Goal: Task Accomplishment & Management: Manage account settings

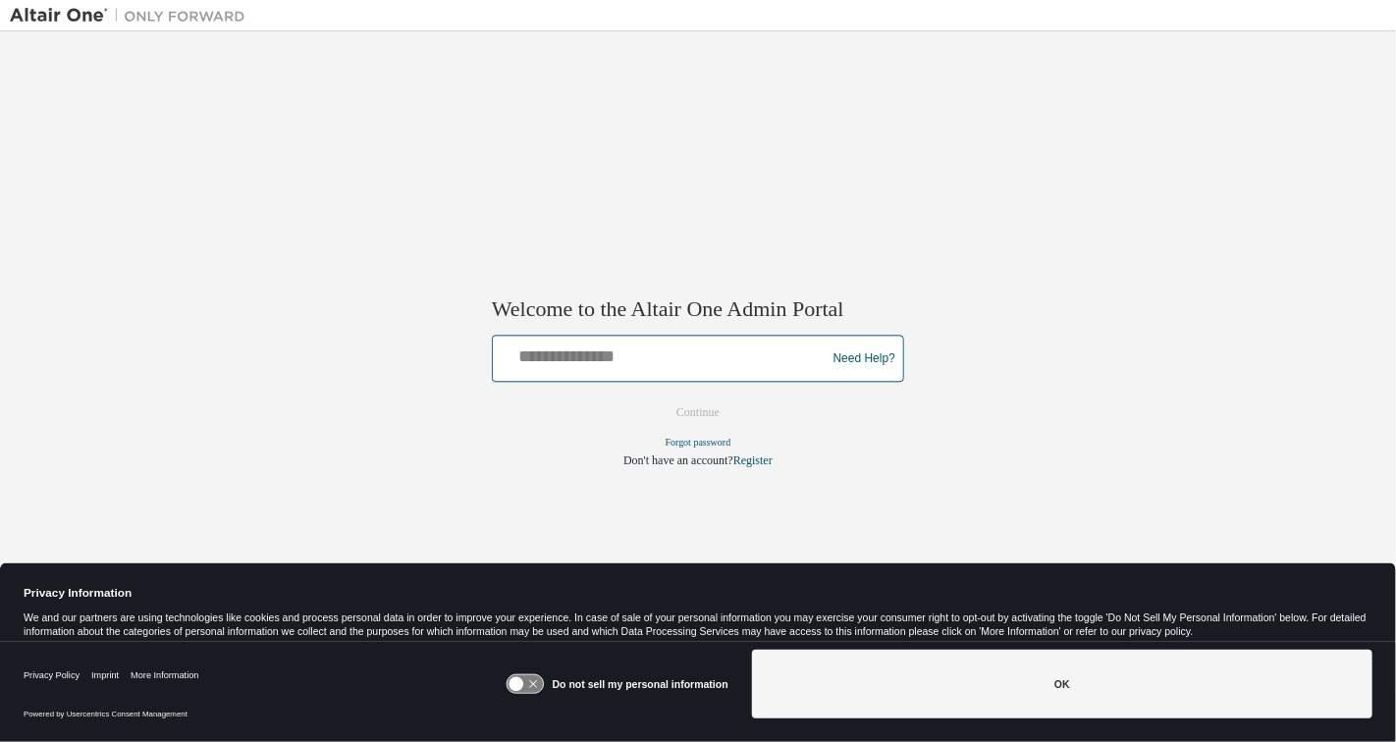
click at [592, 361] on input "text" at bounding box center [662, 355] width 323 height 28
type input "**********"
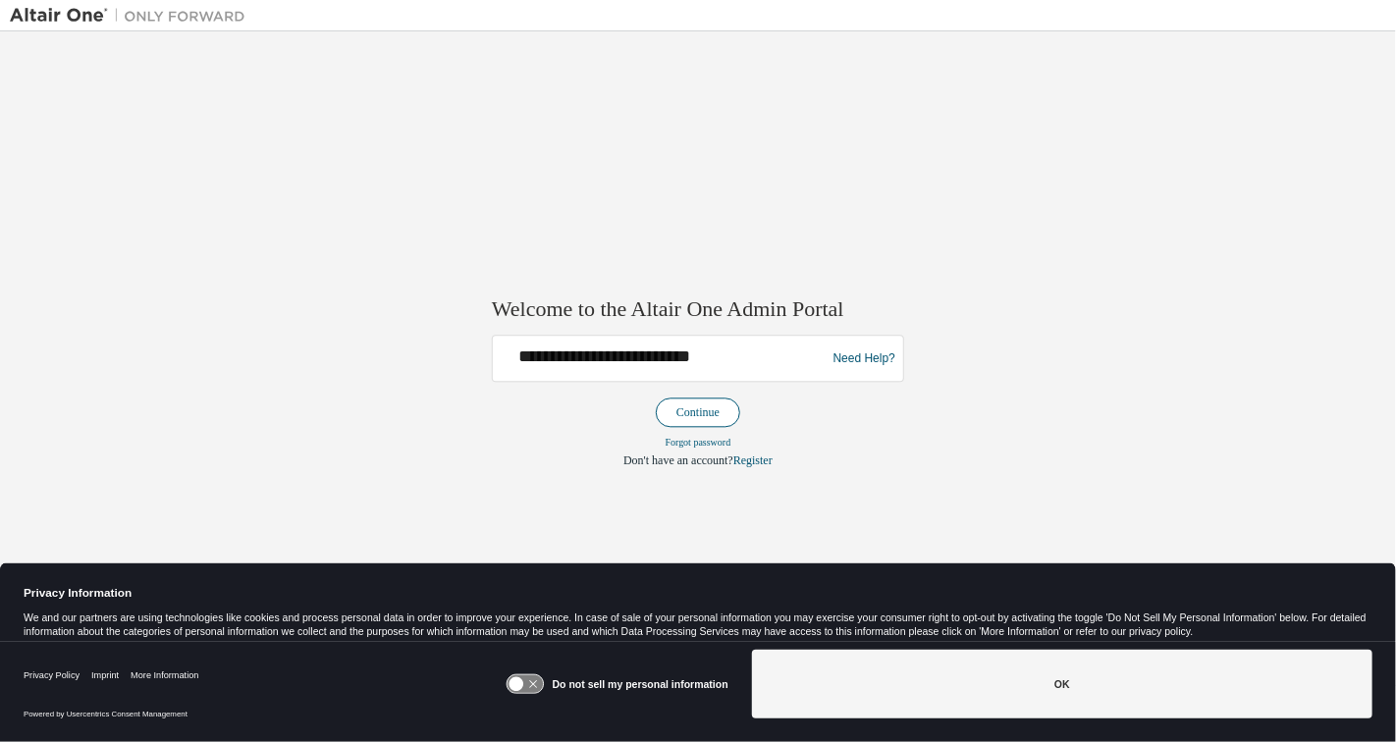
click at [697, 405] on button "Continue" at bounding box center [698, 413] width 84 height 29
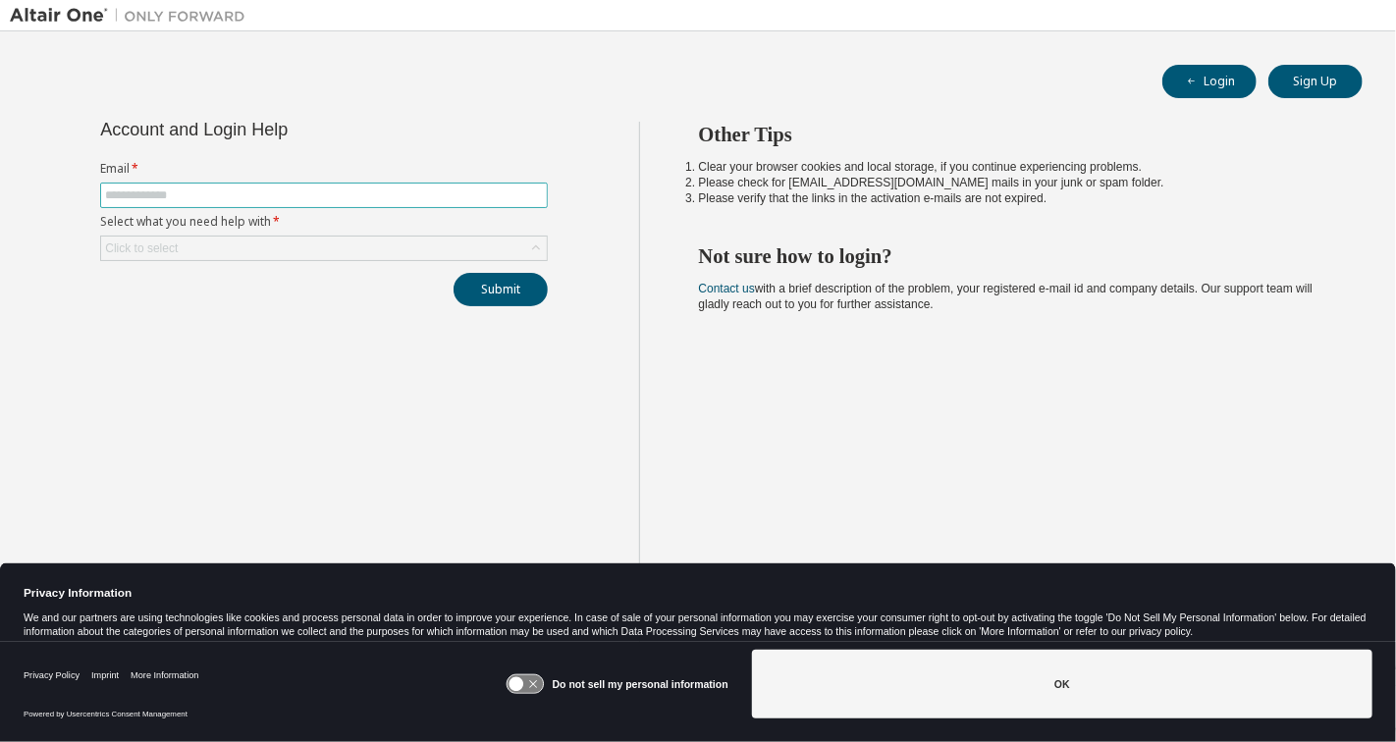
click at [359, 186] on span at bounding box center [324, 196] width 448 height 26
click at [363, 193] on input "text" at bounding box center [324, 196] width 438 height 16
type input "**********"
click at [353, 248] on div "Click to select" at bounding box center [324, 249] width 446 height 24
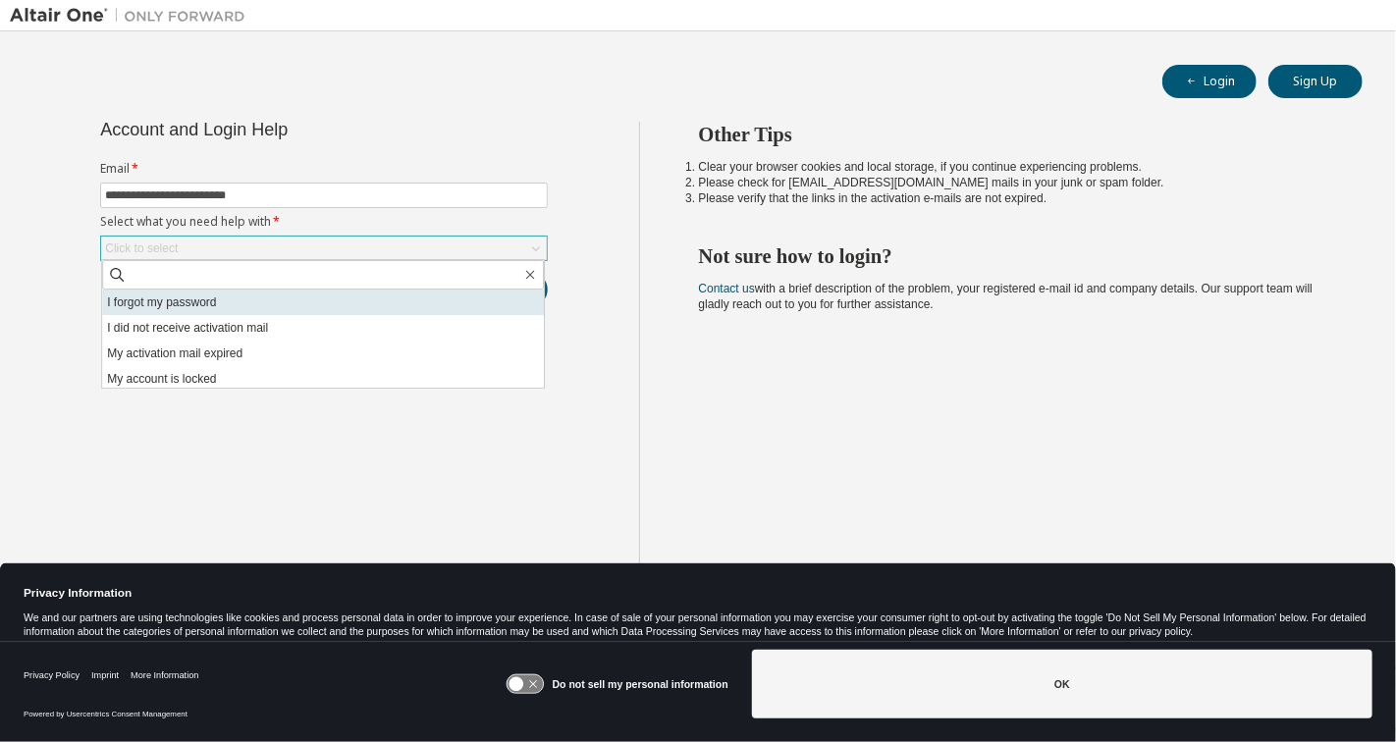
click at [356, 300] on li "I forgot my password" at bounding box center [323, 303] width 442 height 26
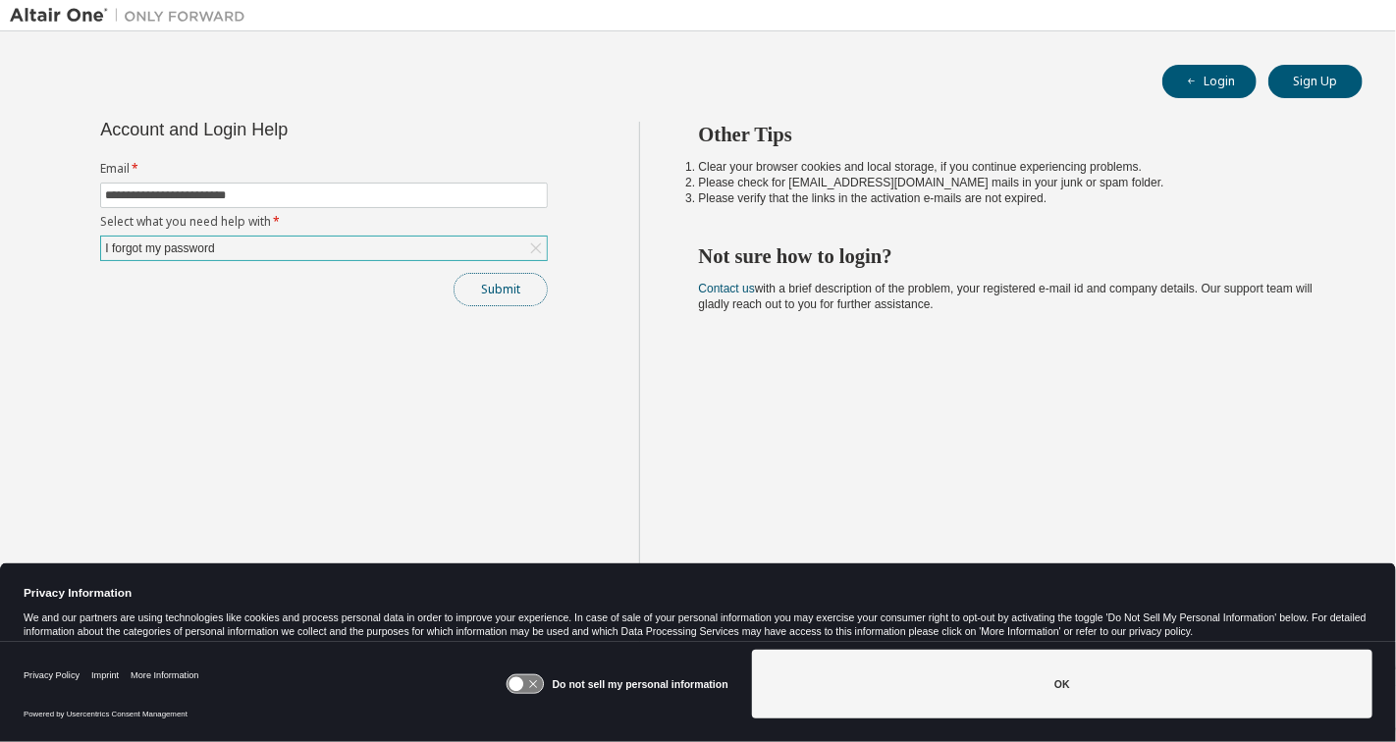
click at [500, 286] on button "Submit" at bounding box center [501, 289] width 94 height 33
click at [497, 296] on button "Submit" at bounding box center [501, 289] width 94 height 33
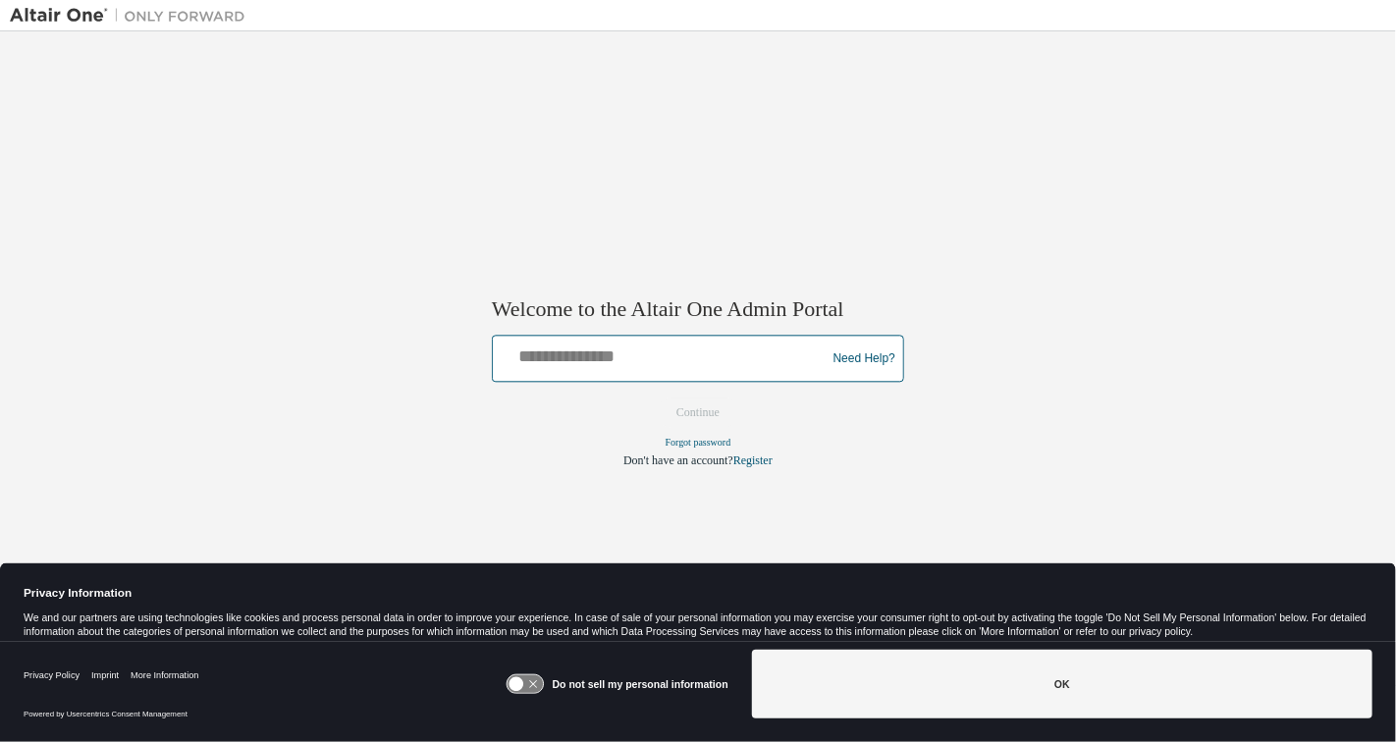
click at [599, 356] on input "text" at bounding box center [662, 355] width 323 height 28
paste input "**********"
type input "**********"
click at [656, 399] on button "Continue" at bounding box center [698, 413] width 84 height 29
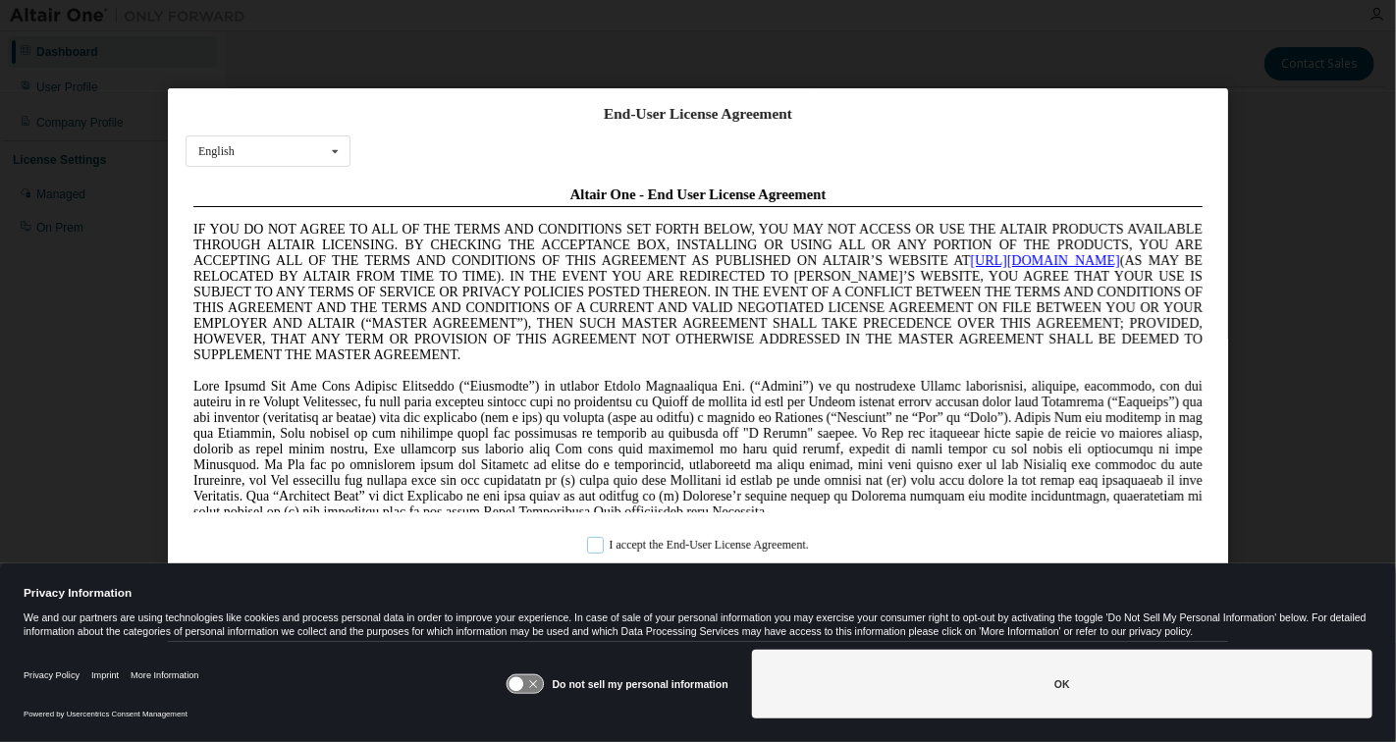
click at [587, 546] on label "I accept the End-User License Agreement." at bounding box center [698, 546] width 222 height 17
click at [533, 683] on icon at bounding box center [533, 685] width 8 height 8
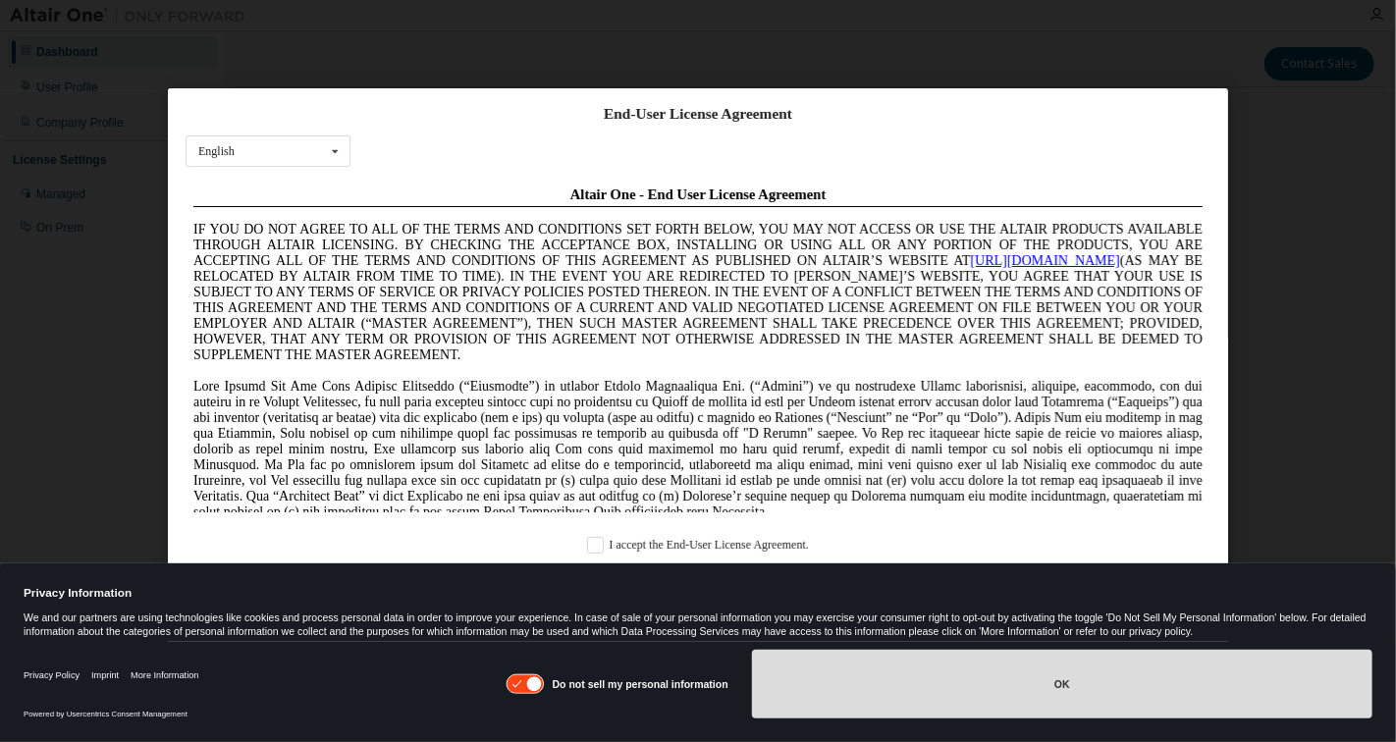
click at [846, 688] on button "OK" at bounding box center [1062, 684] width 620 height 69
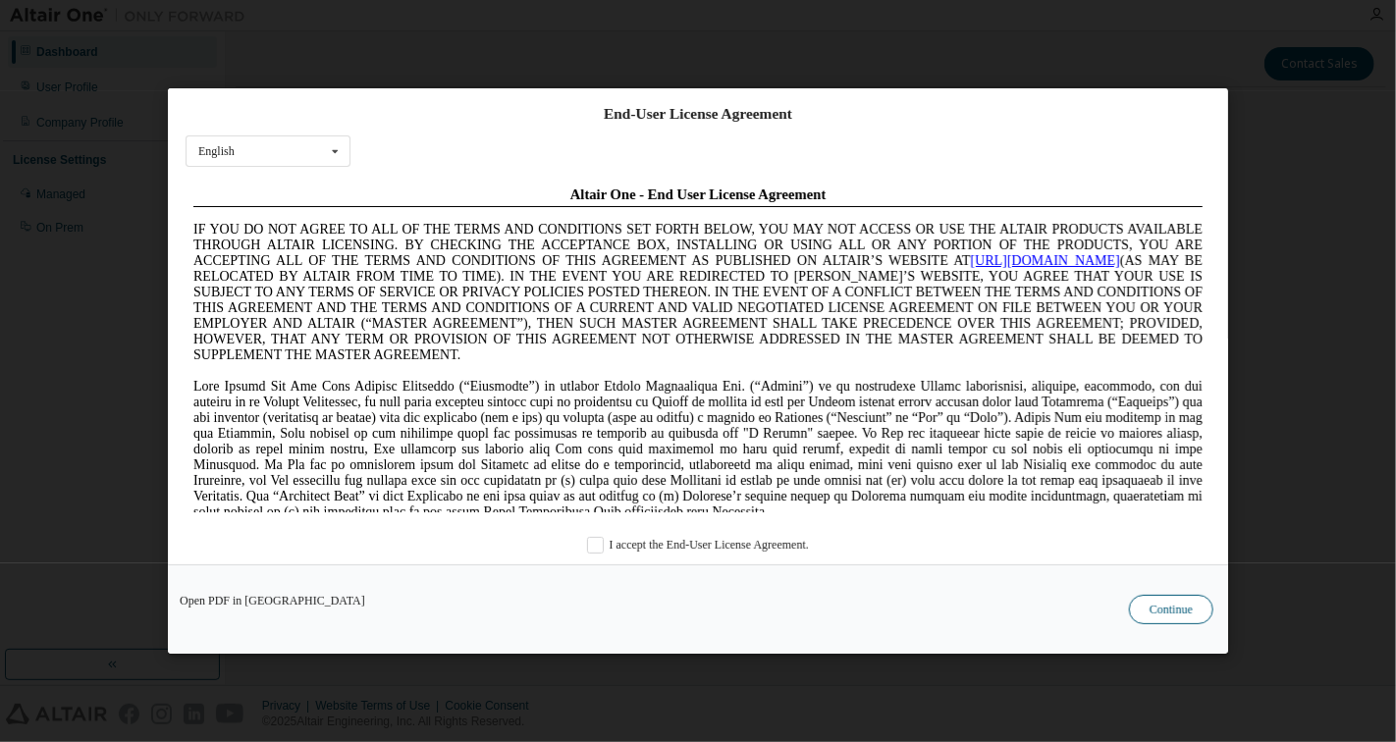
click at [1168, 608] on button "Continue" at bounding box center [1171, 609] width 84 height 29
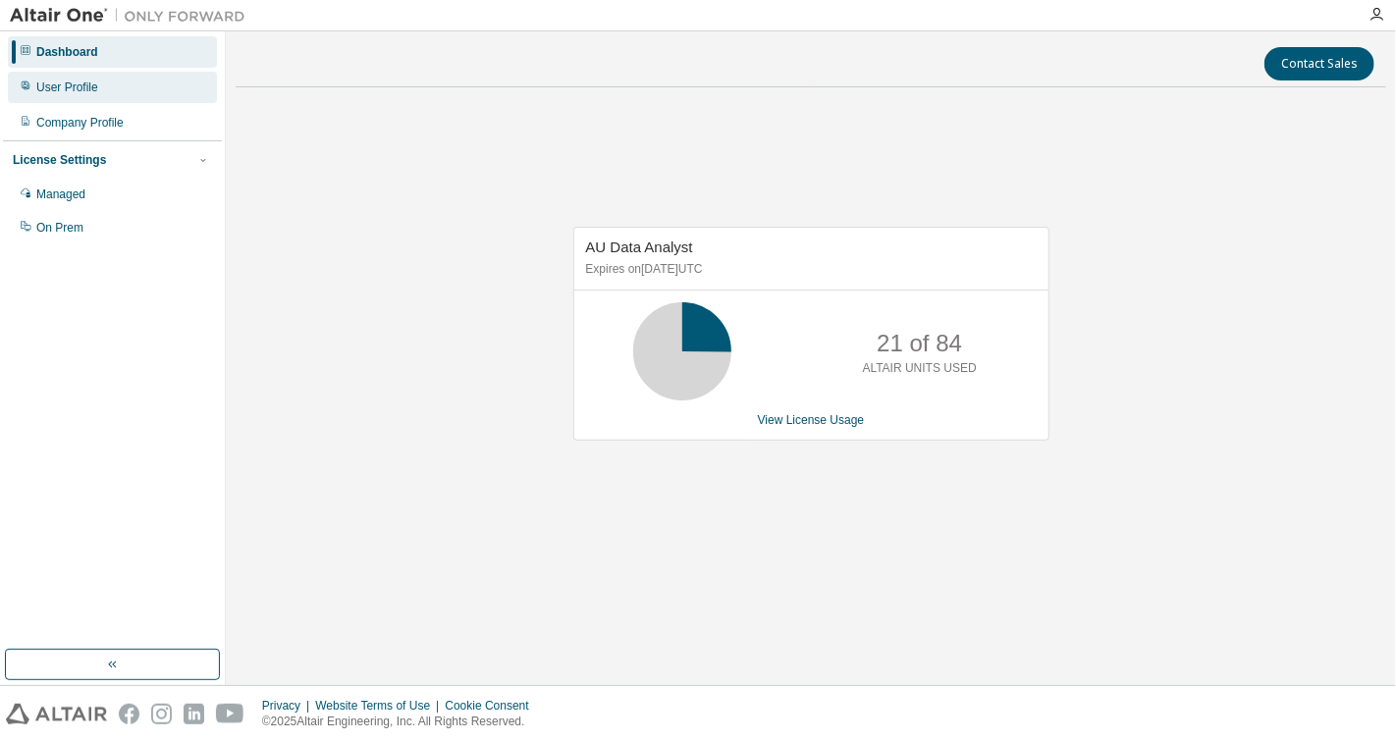
click at [76, 84] on div "User Profile" at bounding box center [67, 88] width 62 height 16
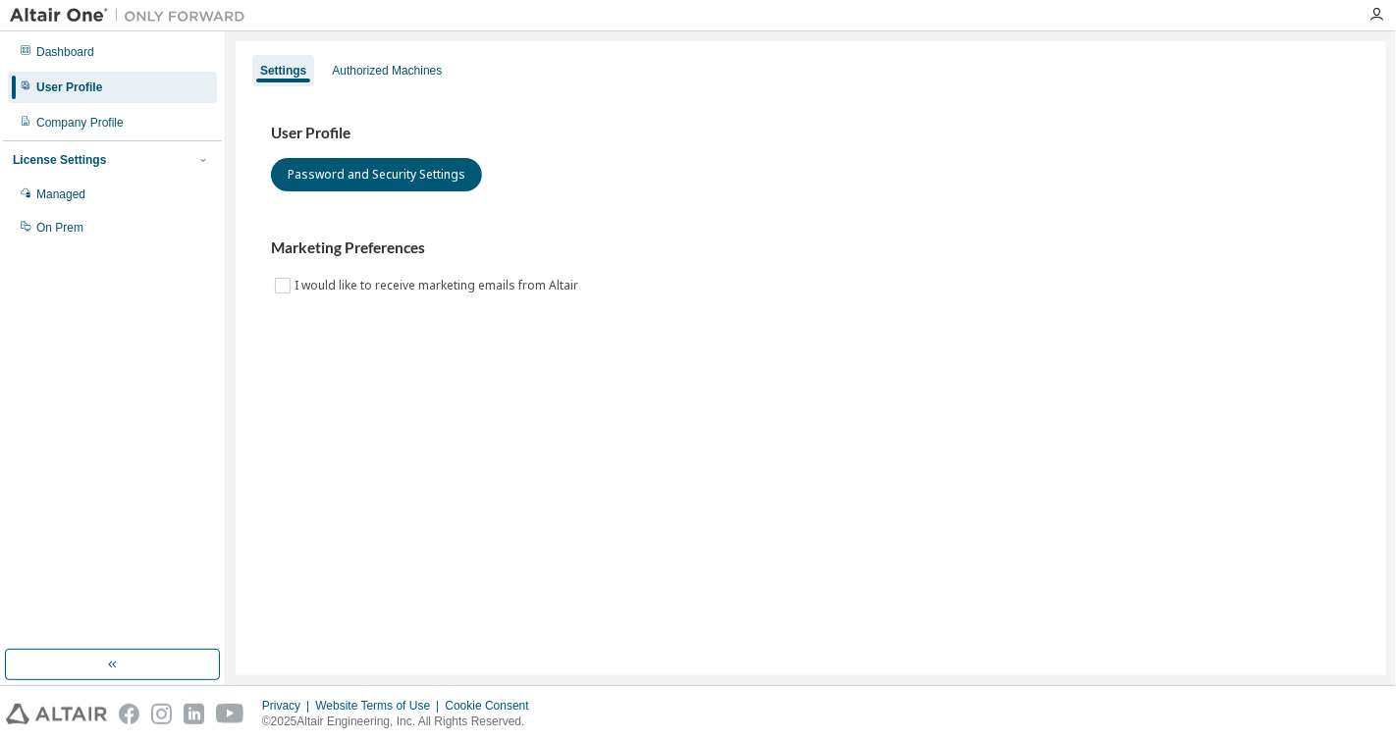
click at [62, 89] on div "User Profile" at bounding box center [69, 88] width 66 height 16
click at [336, 170] on button "Password and Security Settings" at bounding box center [376, 174] width 211 height 33
click at [137, 88] on div "User Profile" at bounding box center [112, 87] width 209 height 31
click at [147, 56] on div "Dashboard" at bounding box center [112, 51] width 209 height 31
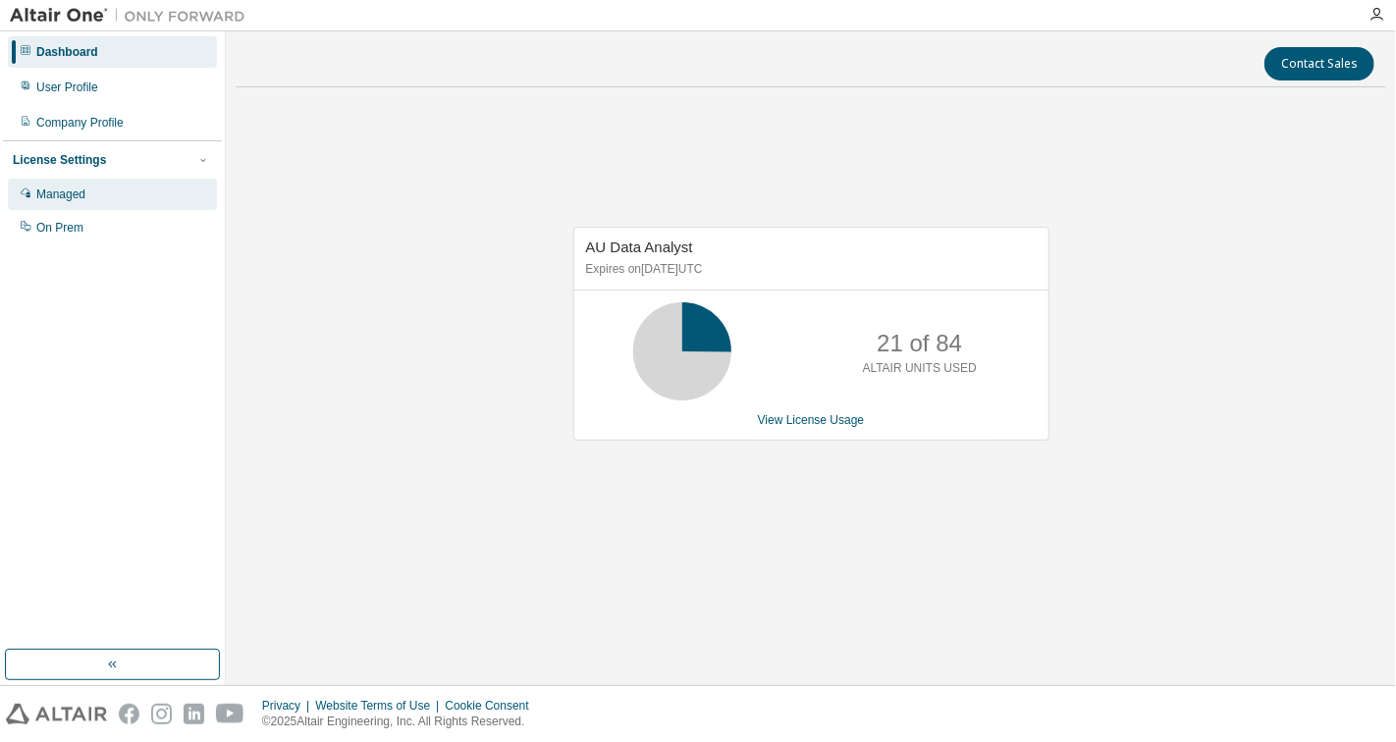
click at [70, 194] on div "Managed" at bounding box center [60, 195] width 49 height 16
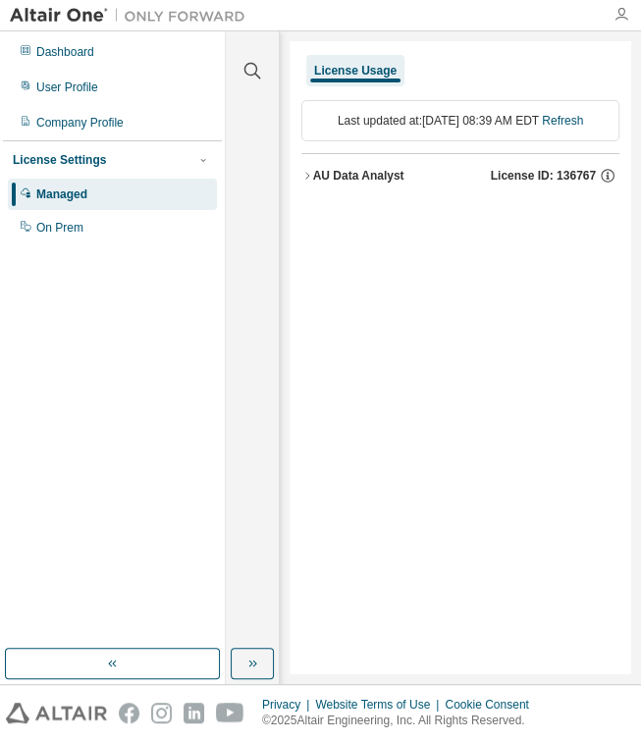
click at [615, 16] on icon "button" at bounding box center [622, 15] width 16 height 16
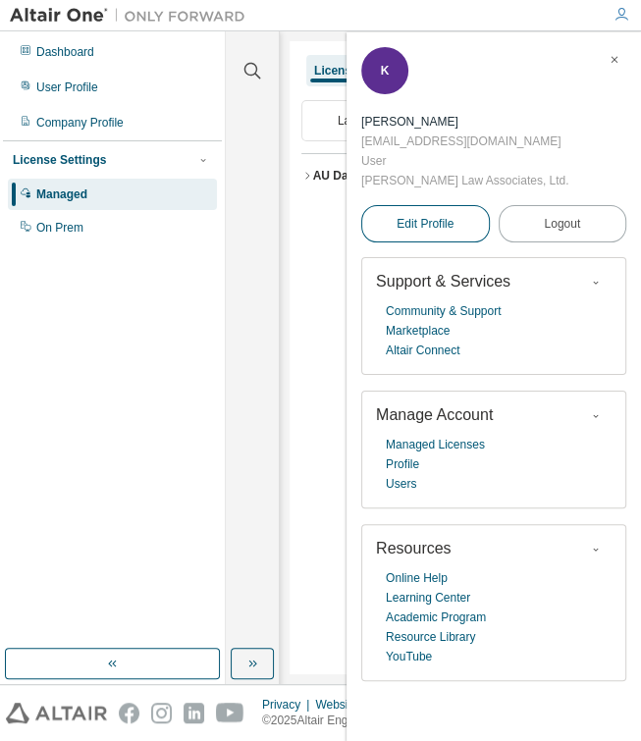
click at [454, 216] on span "Edit Profile" at bounding box center [425, 224] width 57 height 16
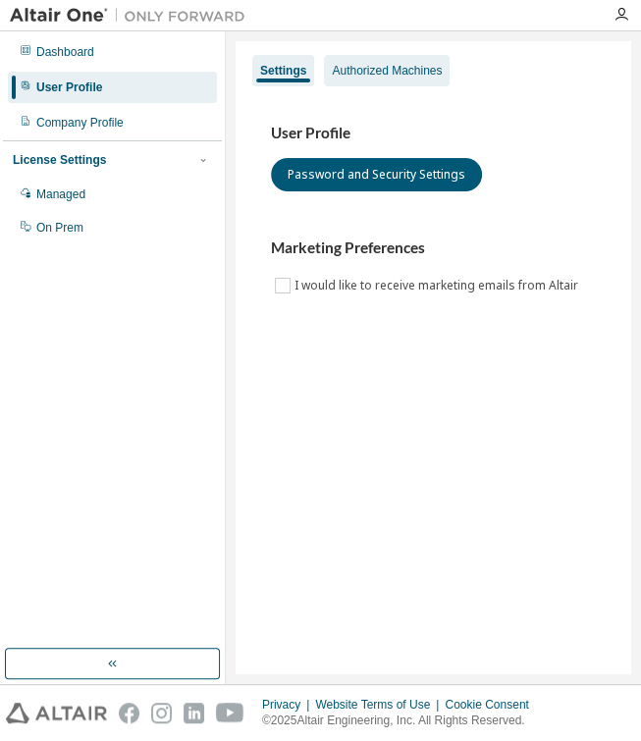
click at [411, 72] on div "Authorized Machines" at bounding box center [387, 71] width 110 height 16
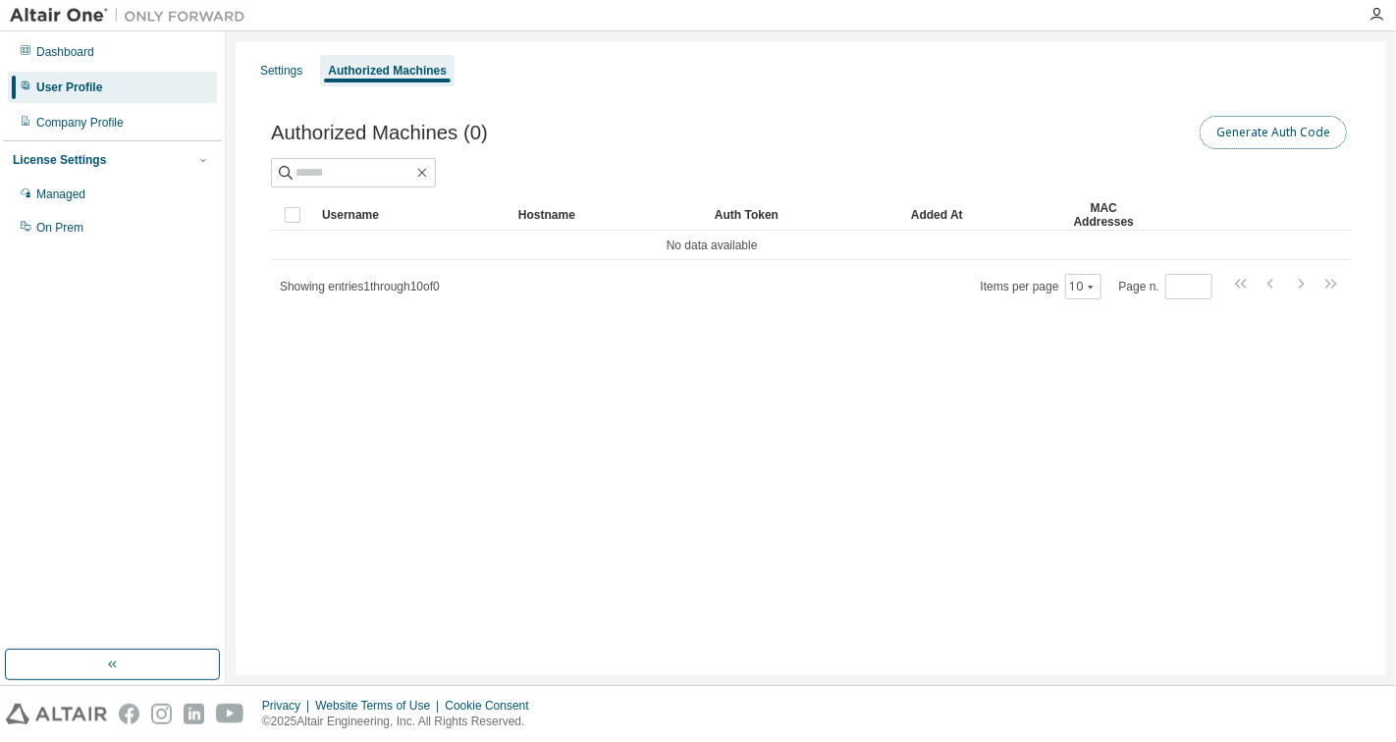
click at [640, 135] on button "Generate Auth Code" at bounding box center [1273, 132] width 147 height 33
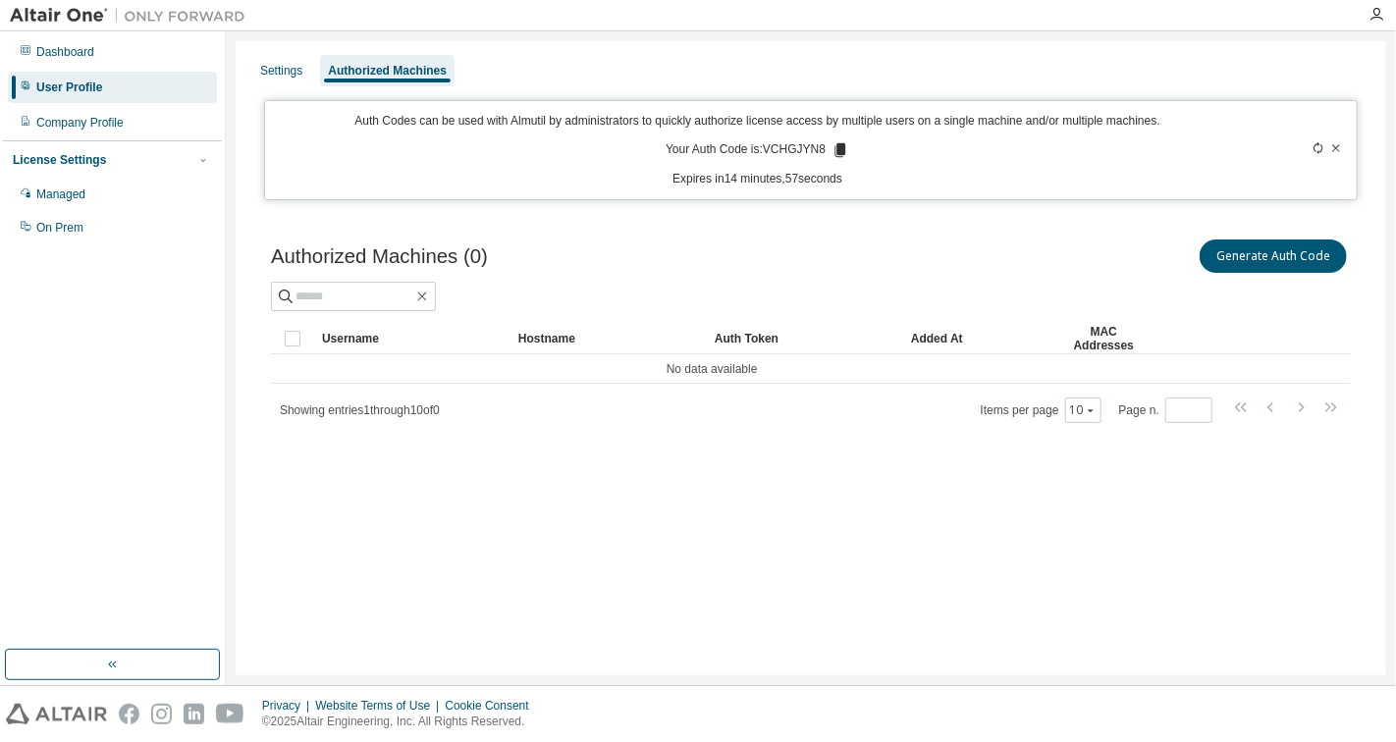
click at [640, 150] on icon at bounding box center [841, 150] width 18 height 18
click at [640, 150] on icon at bounding box center [840, 150] width 11 height 14
click at [640, 22] on icon "button" at bounding box center [1377, 15] width 16 height 16
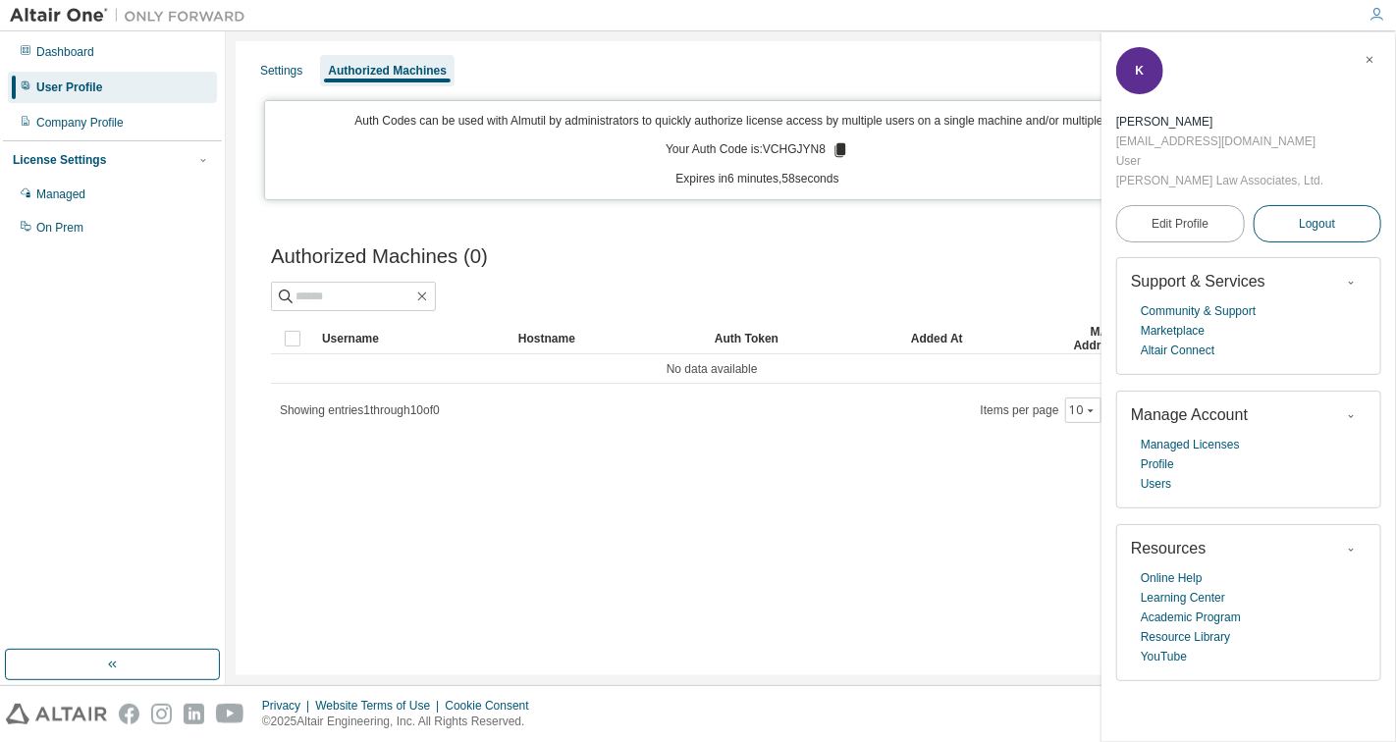
click at [640, 214] on span "Logout" at bounding box center [1317, 224] width 36 height 20
